Goal: Find contact information: Obtain details needed to contact an individual or organization

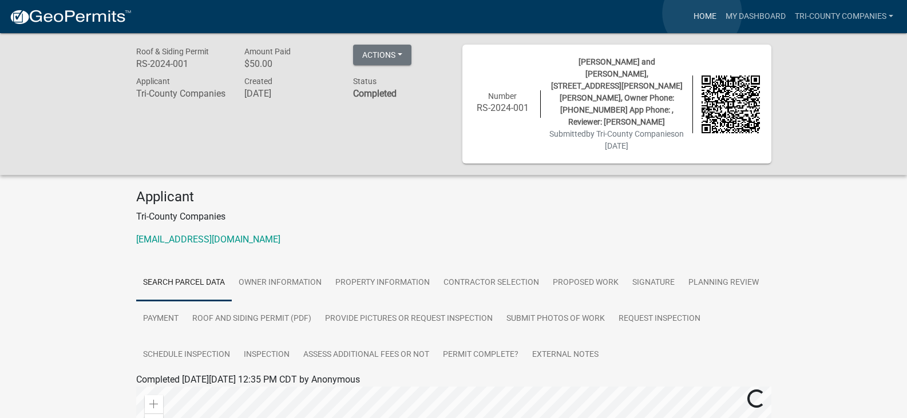
click at [702, 13] on link "Home" at bounding box center [705, 17] width 32 height 22
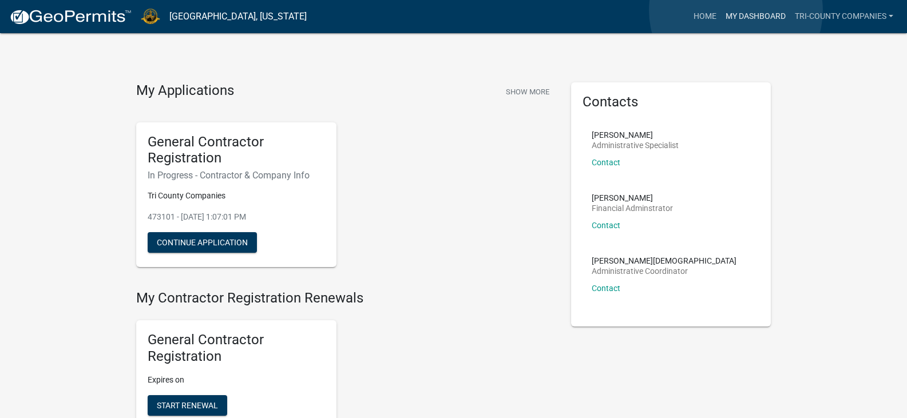
click at [736, 10] on link "My Dashboard" at bounding box center [755, 17] width 69 height 22
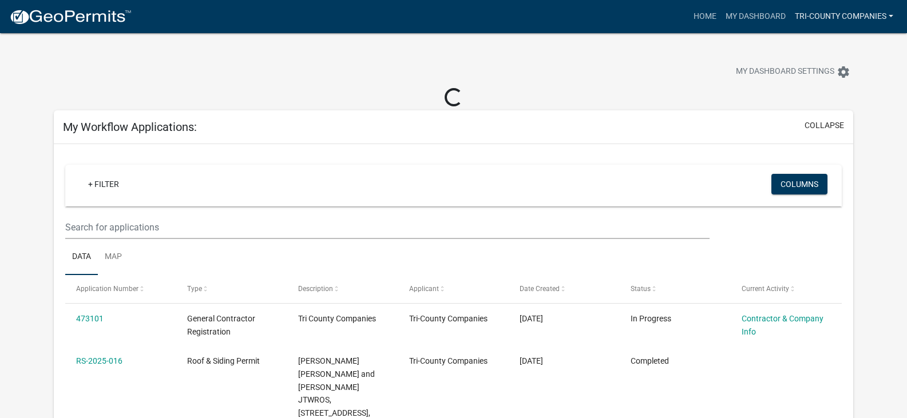
click at [825, 17] on link "Tri-County Companies" at bounding box center [844, 17] width 108 height 22
click at [696, 14] on link "Home" at bounding box center [705, 17] width 32 height 22
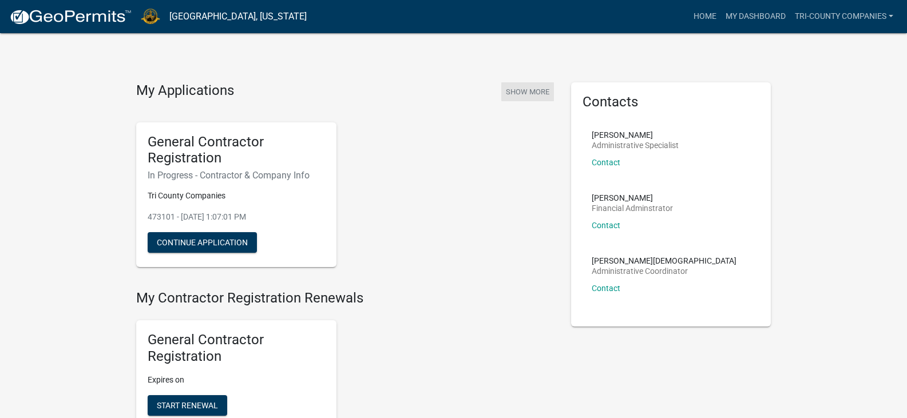
click at [537, 91] on button "Show More" at bounding box center [527, 91] width 53 height 19
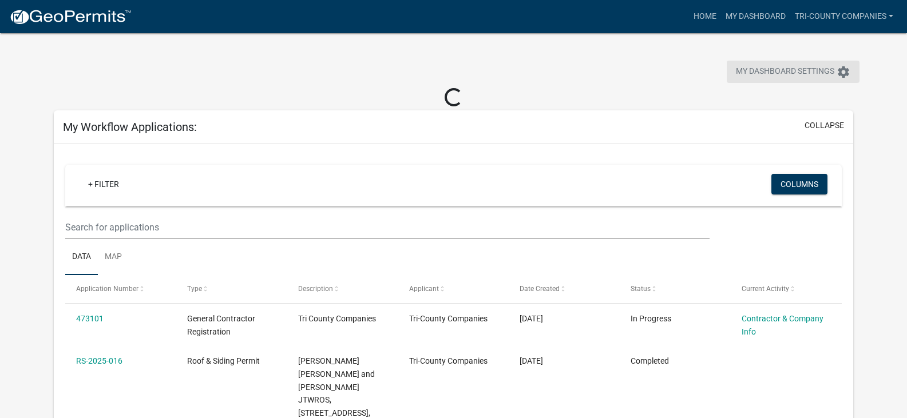
click at [798, 74] on span "My Dashboard Settings" at bounding box center [785, 72] width 98 height 14
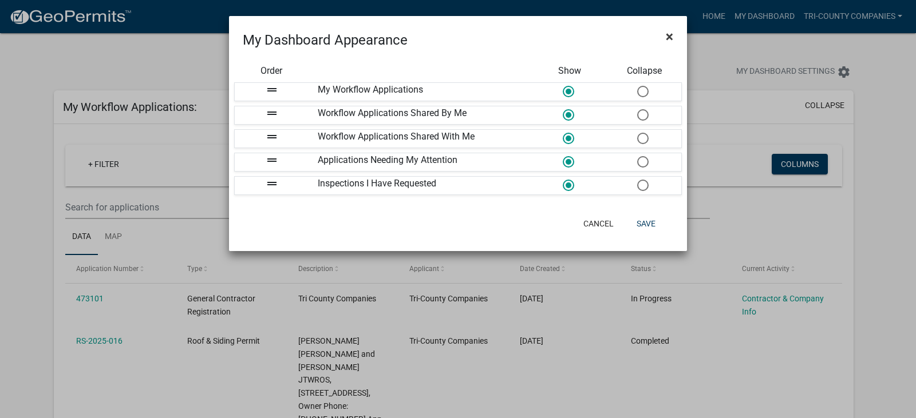
click at [672, 32] on span "×" at bounding box center [669, 37] width 7 height 16
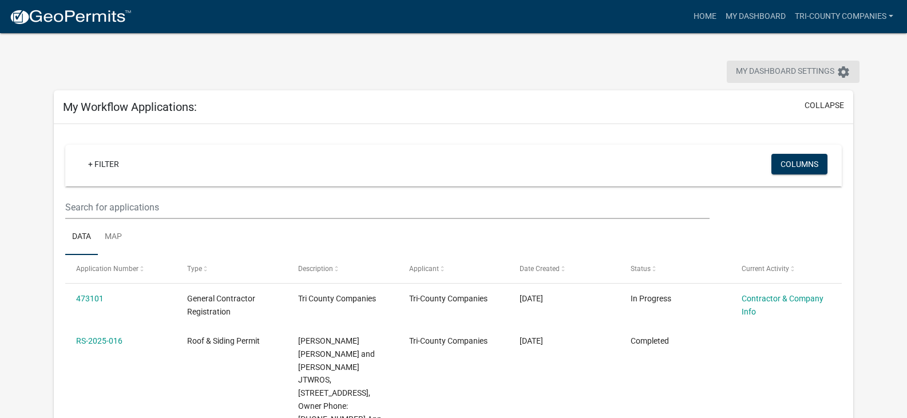
scroll to position [114, 0]
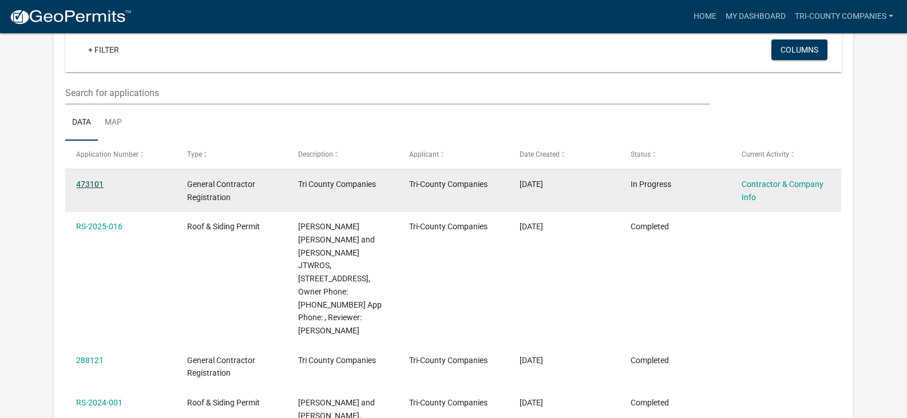
click at [95, 182] on link "473101" at bounding box center [89, 184] width 27 height 9
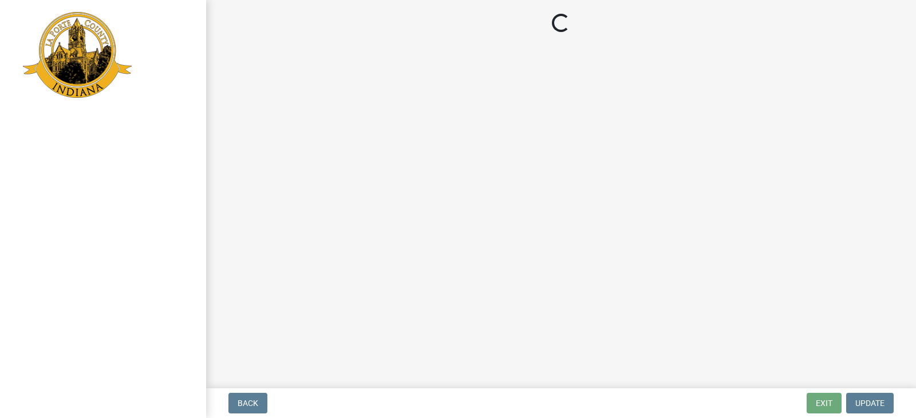
select select "IN"
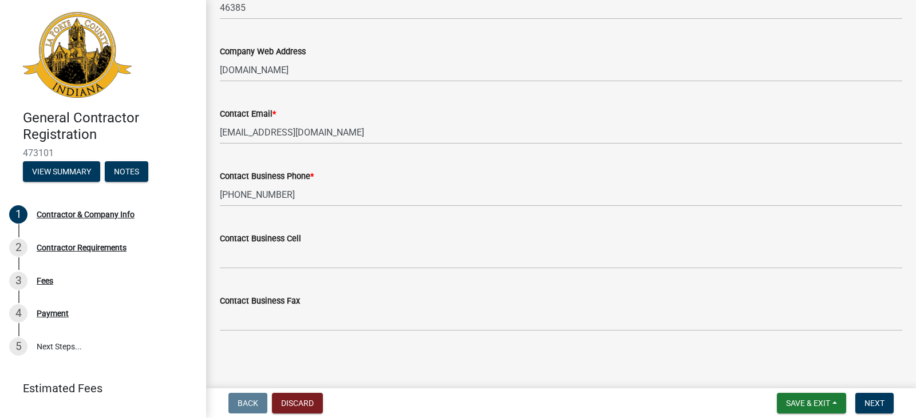
scroll to position [613, 0]
click at [54, 248] on div "Contractor Requirements" at bounding box center [82, 248] width 90 height 8
click at [874, 401] on span "Next" at bounding box center [874, 403] width 20 height 9
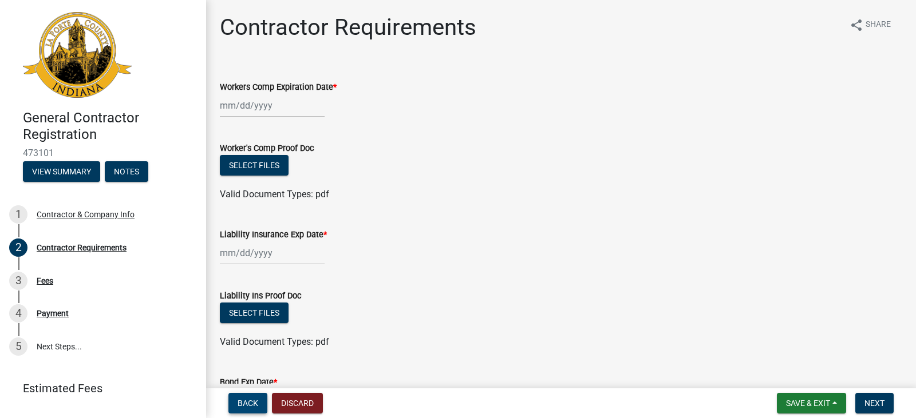
click at [258, 402] on span "Back" at bounding box center [248, 403] width 21 height 9
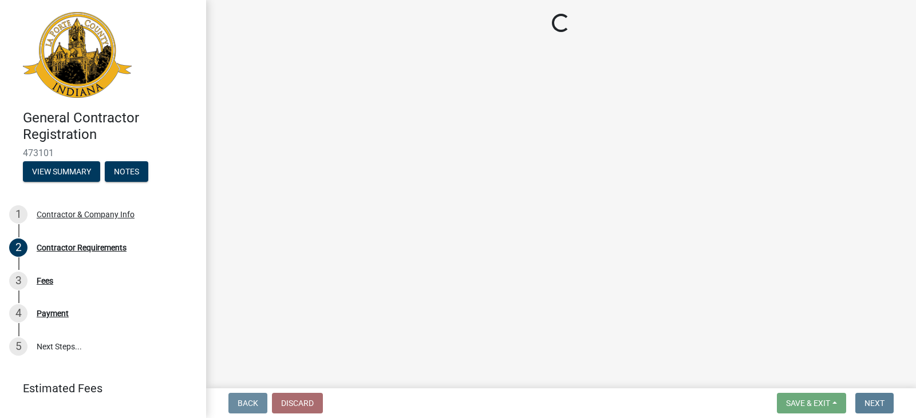
select select "IN"
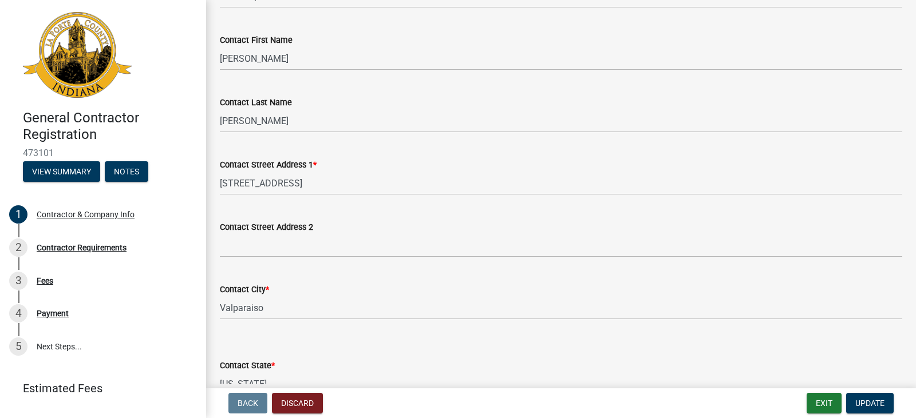
scroll to position [401, 0]
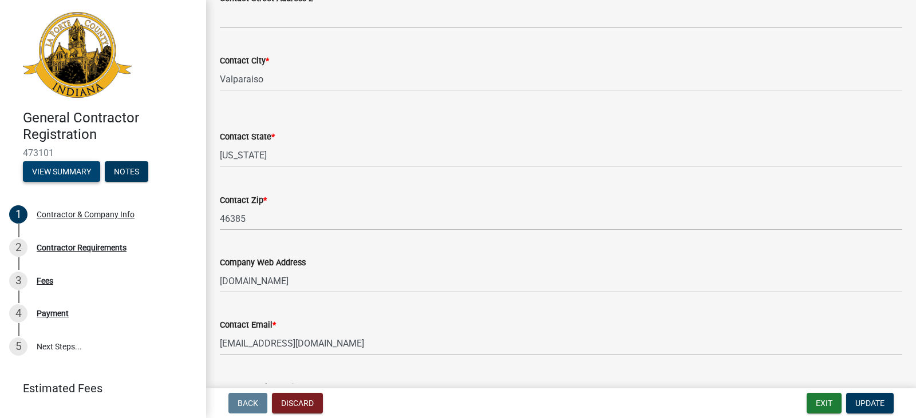
click at [73, 163] on button "View Summary" at bounding box center [61, 171] width 77 height 21
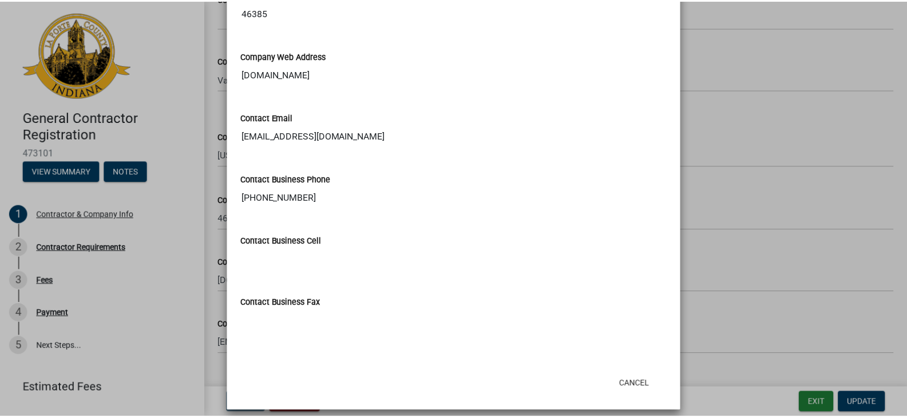
scroll to position [658, 0]
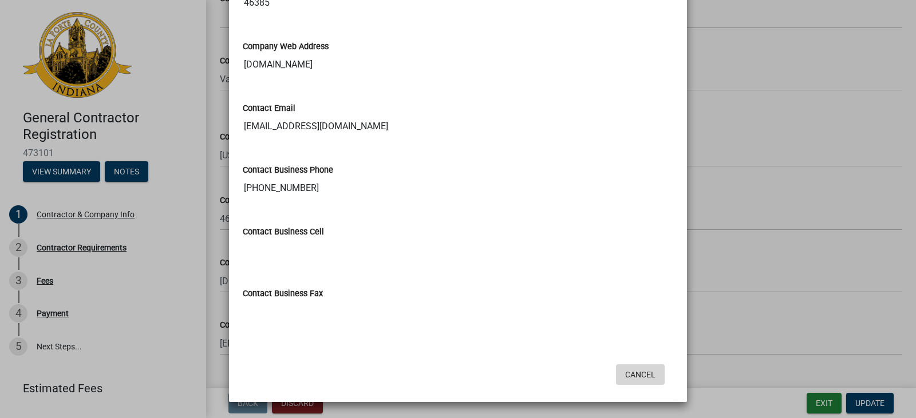
click at [632, 373] on button "Cancel" at bounding box center [640, 375] width 49 height 21
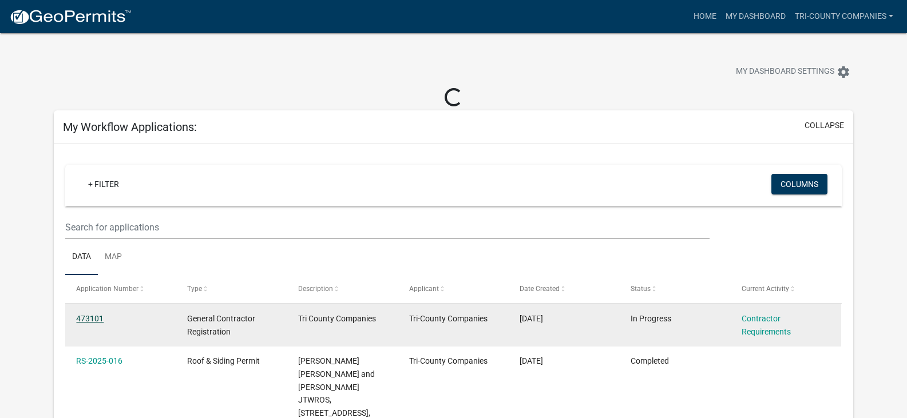
click at [94, 319] on link "473101" at bounding box center [89, 318] width 27 height 9
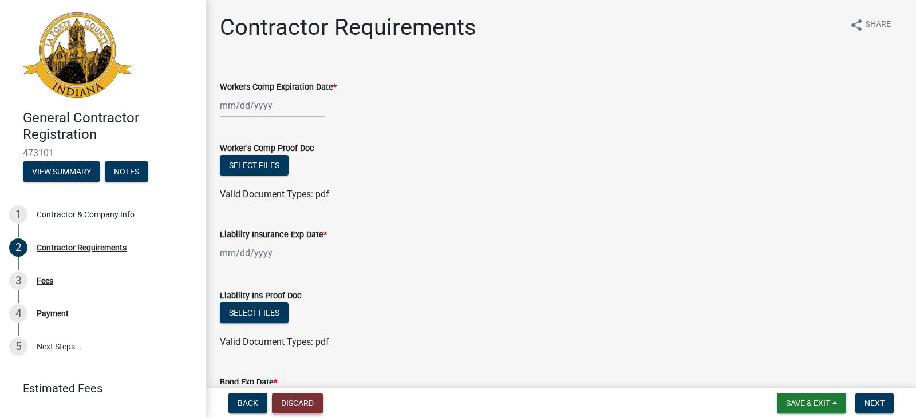
click at [303, 407] on button "Discard" at bounding box center [297, 403] width 51 height 21
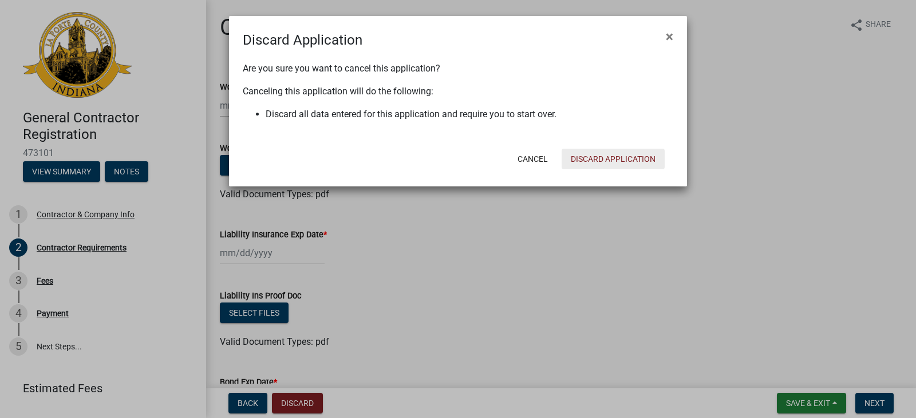
click at [621, 158] on button "Discard Application" at bounding box center [612, 159] width 103 height 21
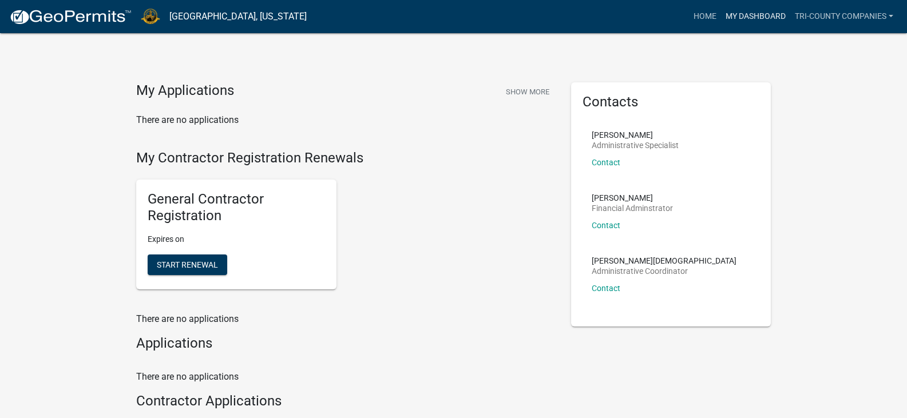
click at [755, 17] on link "My Dashboard" at bounding box center [755, 17] width 69 height 22
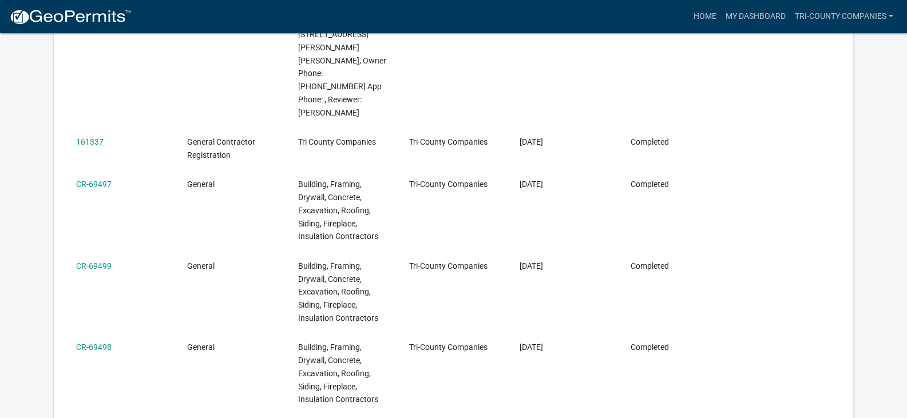
scroll to position [626, 0]
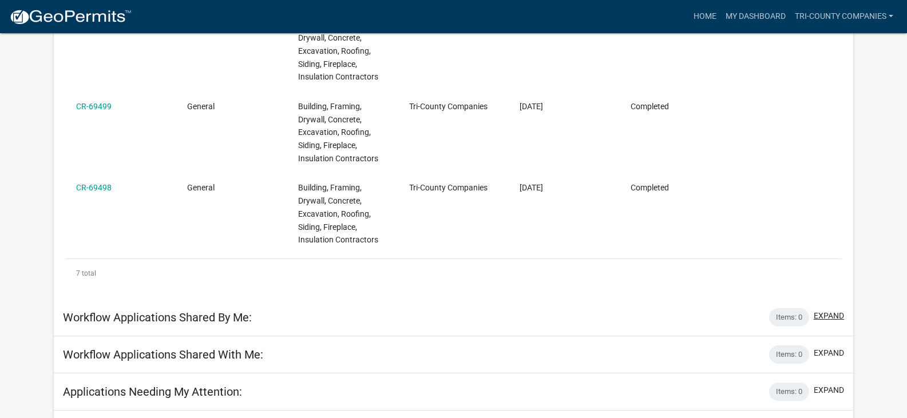
click at [827, 310] on button "expand" at bounding box center [829, 316] width 30 height 12
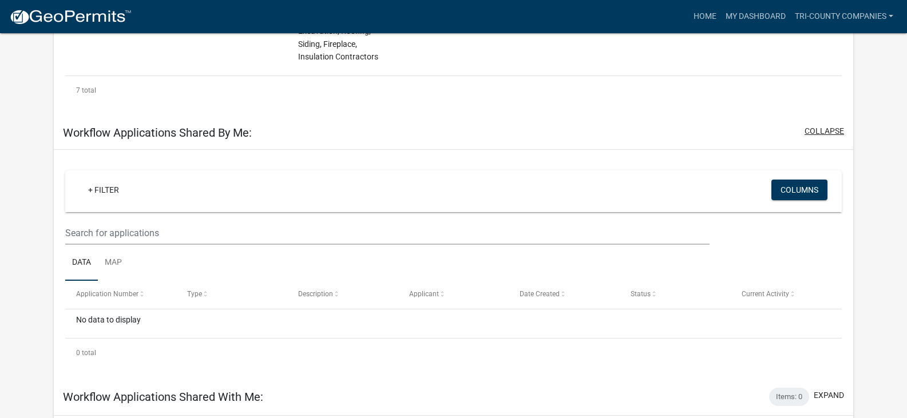
scroll to position [855, 0]
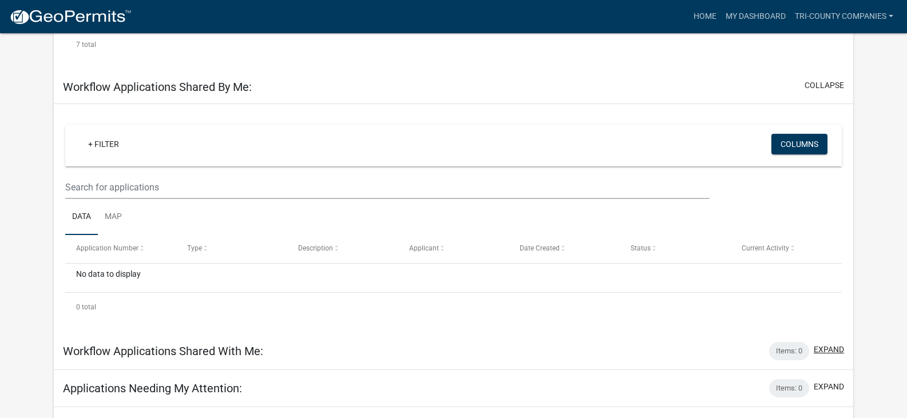
click at [824, 344] on button "expand" at bounding box center [829, 350] width 30 height 12
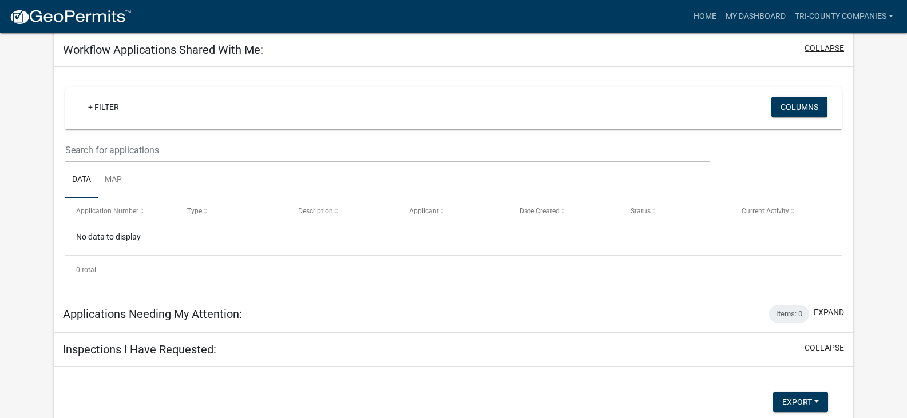
scroll to position [1256, 0]
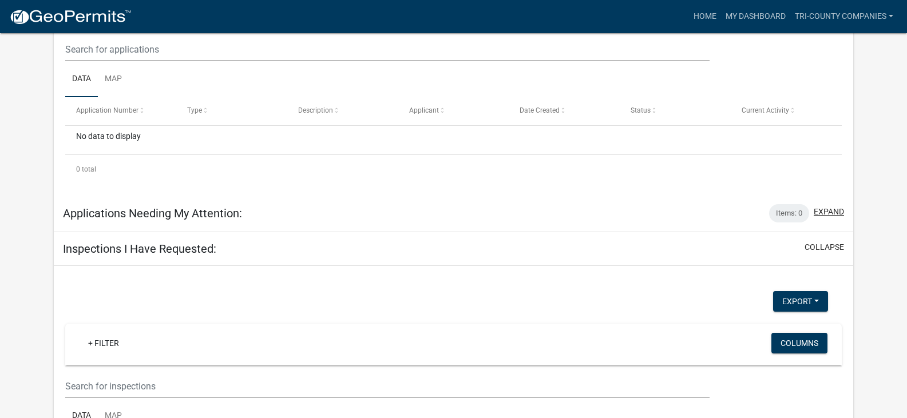
click at [836, 206] on button "expand" at bounding box center [829, 212] width 30 height 12
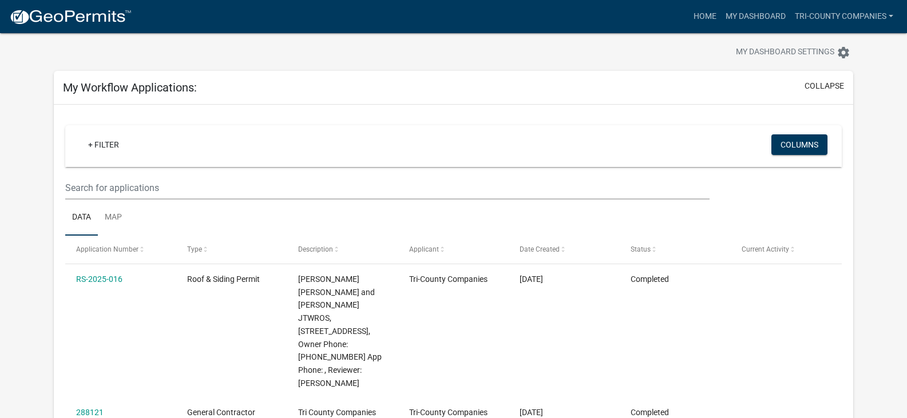
scroll to position [0, 0]
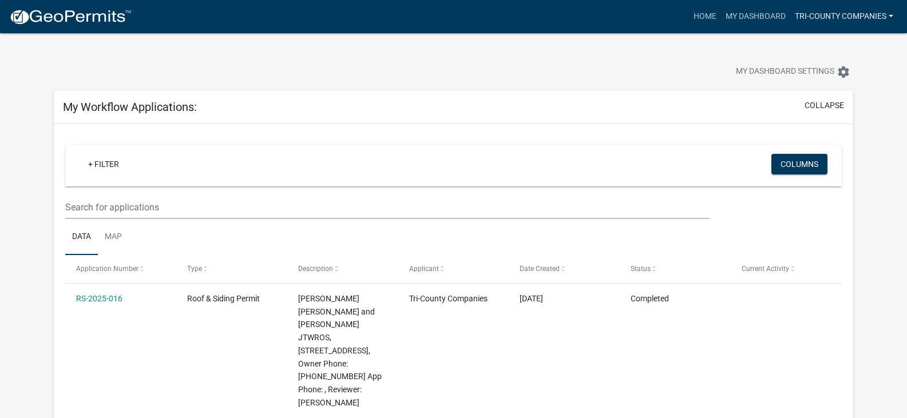
click at [888, 16] on link "Tri-County Companies" at bounding box center [844, 17] width 108 height 22
click at [834, 48] on link "Account" at bounding box center [852, 46] width 92 height 27
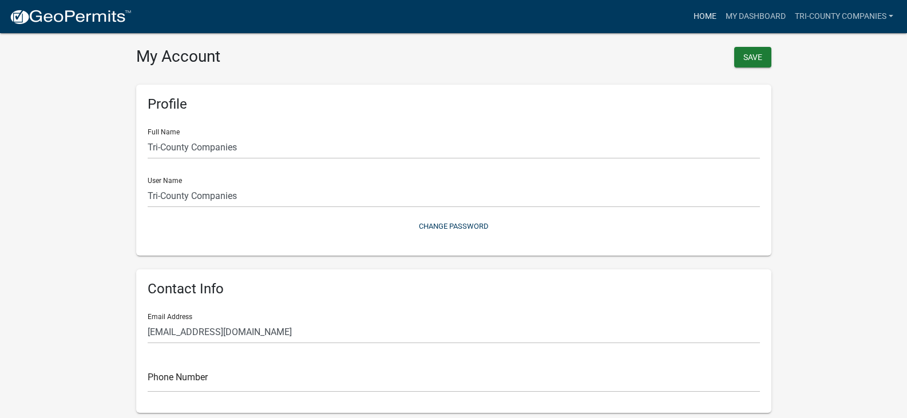
click at [711, 21] on link "Home" at bounding box center [705, 17] width 32 height 22
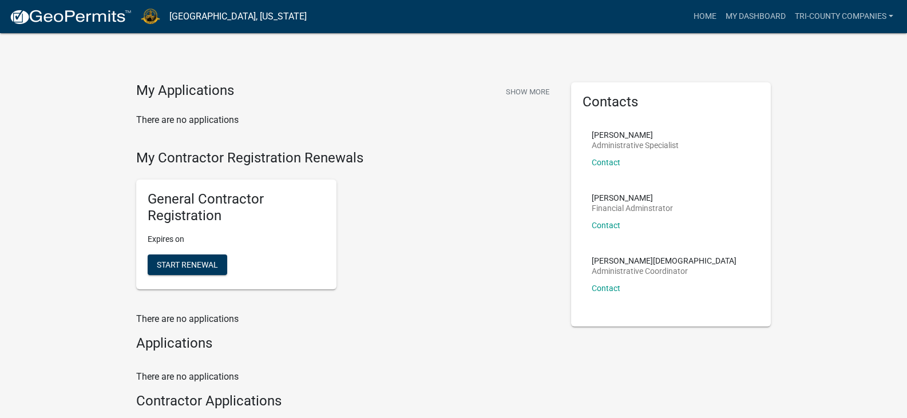
click at [86, 18] on img at bounding box center [70, 17] width 122 height 17
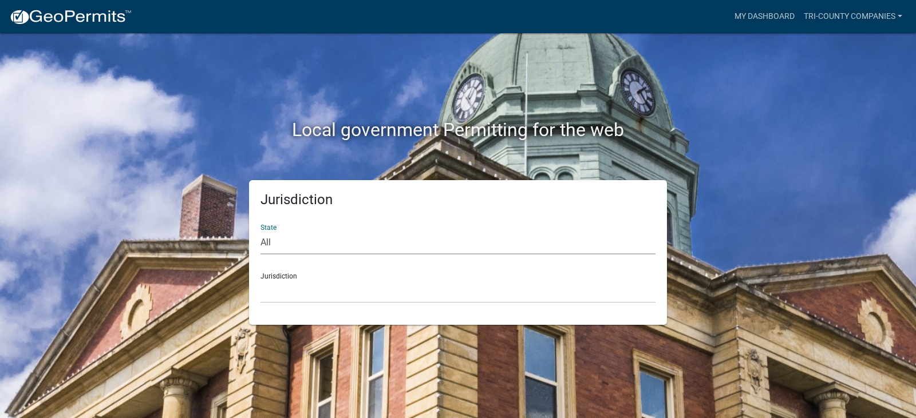
click at [357, 242] on select "All [US_STATE] [US_STATE] [US_STATE] [US_STATE] [US_STATE] [US_STATE] [US_STATE…" at bounding box center [457, 242] width 395 height 23
select select "[US_STATE]"
click at [260, 231] on select "All [US_STATE] [US_STATE] [US_STATE] [US_STATE] [US_STATE] [US_STATE] [US_STATE…" at bounding box center [457, 242] width 395 height 23
click at [366, 295] on select "City of [GEOGRAPHIC_DATA], [US_STATE] City of [GEOGRAPHIC_DATA], [US_STATE] Cit…" at bounding box center [457, 291] width 395 height 23
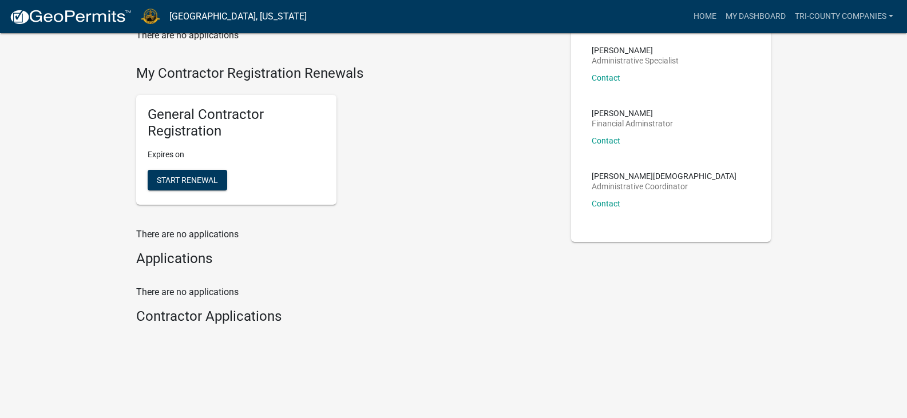
scroll to position [27, 0]
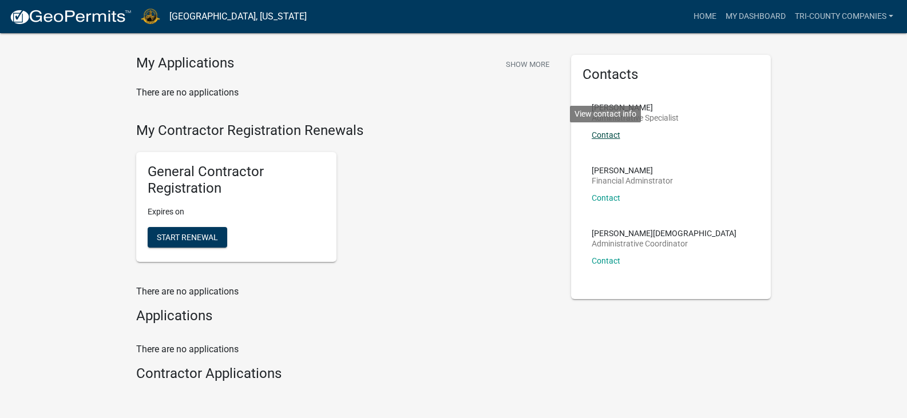
click at [606, 137] on link "Contact" at bounding box center [606, 134] width 29 height 9
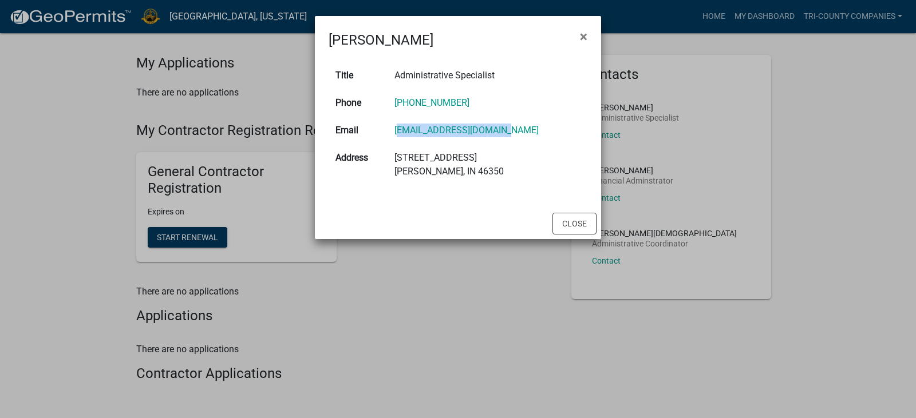
drag, startPoint x: 404, startPoint y: 134, endPoint x: 518, endPoint y: 129, distance: 114.0
click at [518, 129] on td "[EMAIL_ADDRESS][DOMAIN_NAME]" at bounding box center [487, 130] width 200 height 27
copy link "[EMAIL_ADDRESS][DOMAIN_NAME]"
drag, startPoint x: 565, startPoint y: 228, endPoint x: 586, endPoint y: 212, distance: 26.6
click at [565, 228] on button "Close" at bounding box center [574, 224] width 44 height 22
